Goal: Leave review/rating: Leave review/rating

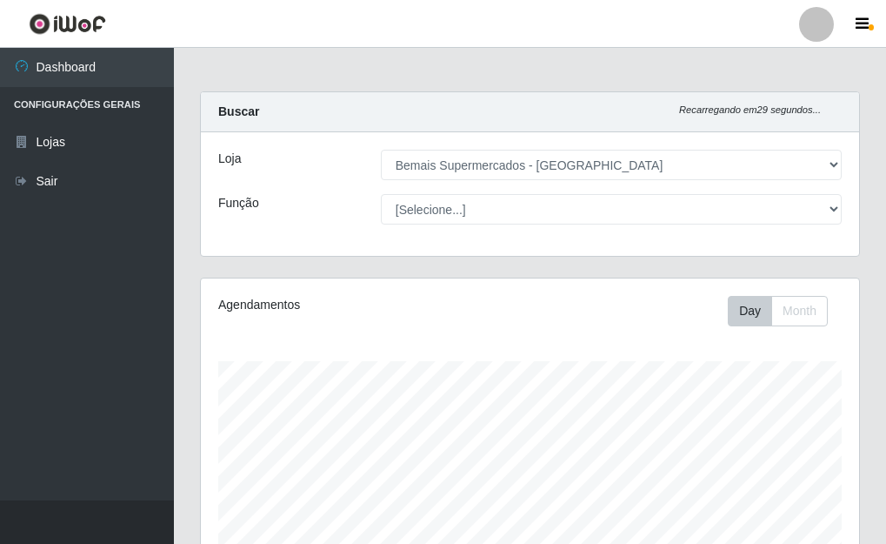
select select "249"
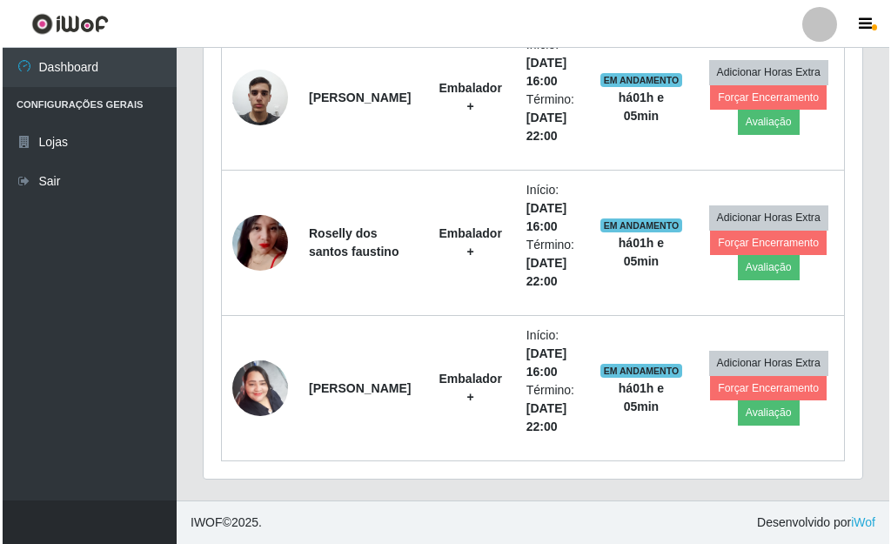
scroll to position [361, 658]
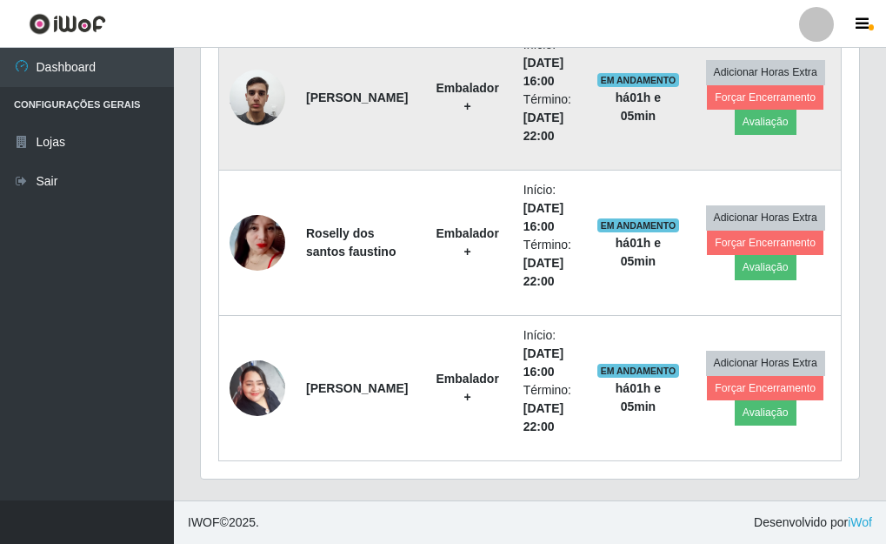
click at [257, 98] on img at bounding box center [258, 97] width 56 height 74
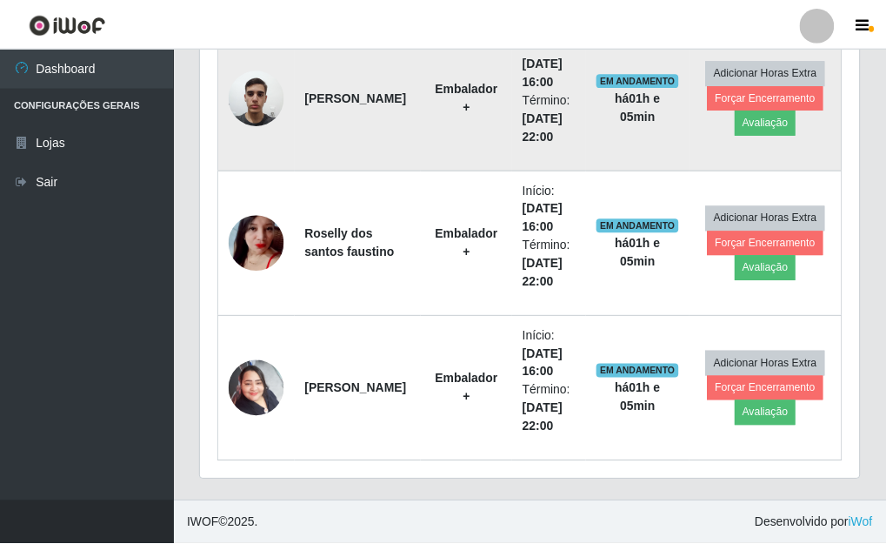
scroll to position [361, 648]
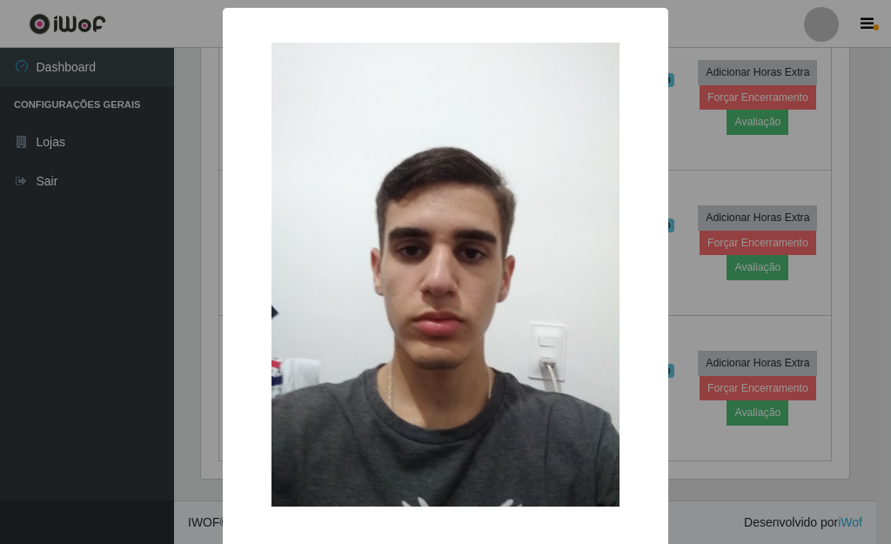
click at [792, 241] on div "× OK Cancel" at bounding box center [445, 272] width 891 height 544
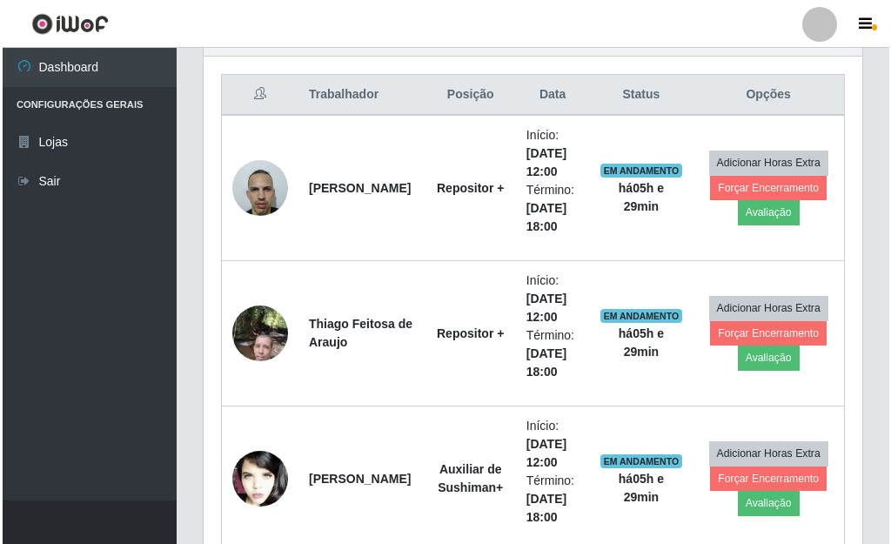
scroll to position [623, 0]
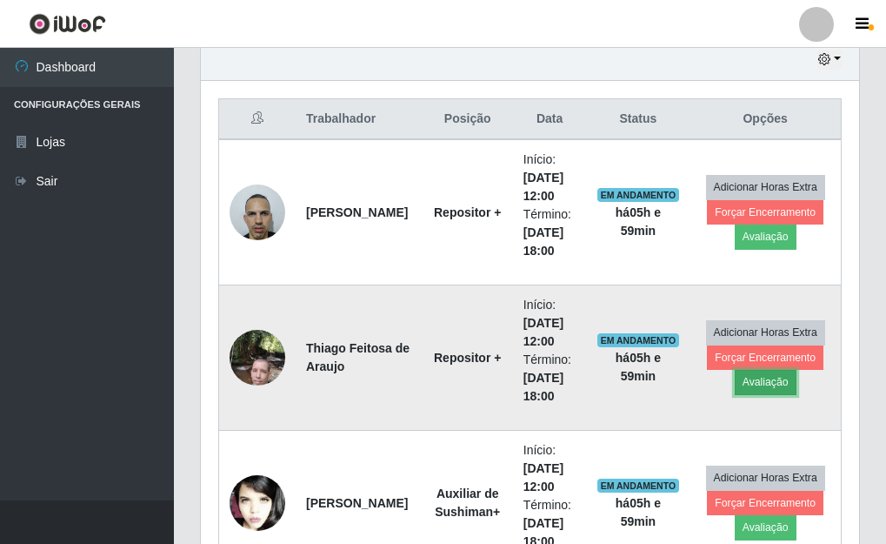
click at [764, 381] on button "Avaliação" at bounding box center [766, 382] width 62 height 24
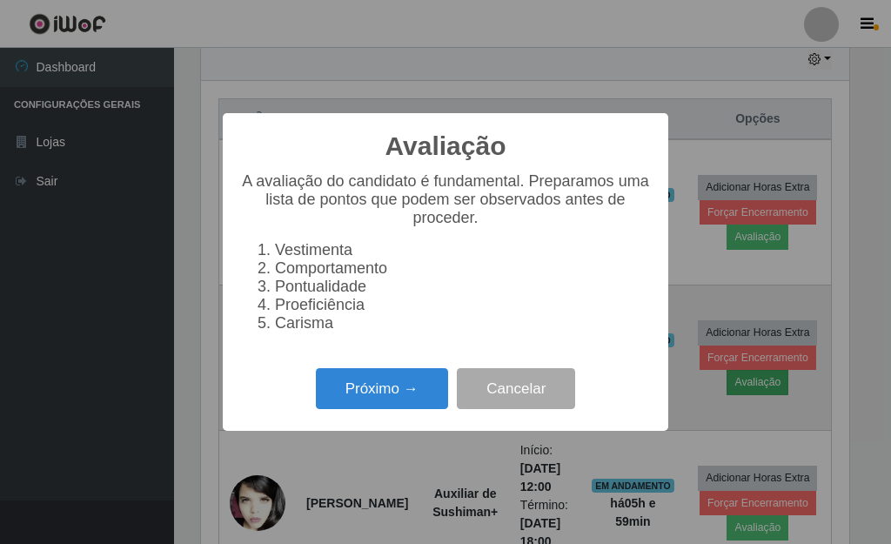
scroll to position [361, 648]
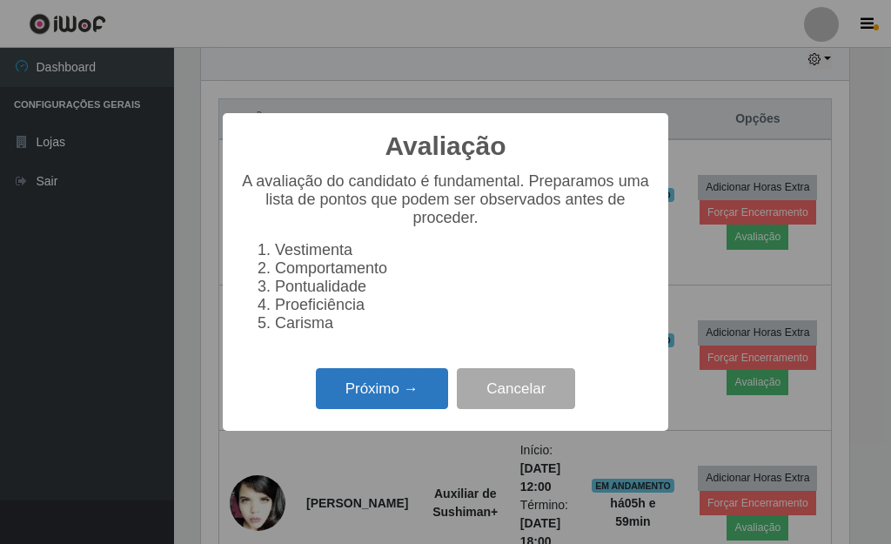
click at [398, 395] on button "Próximo →" at bounding box center [382, 388] width 132 height 41
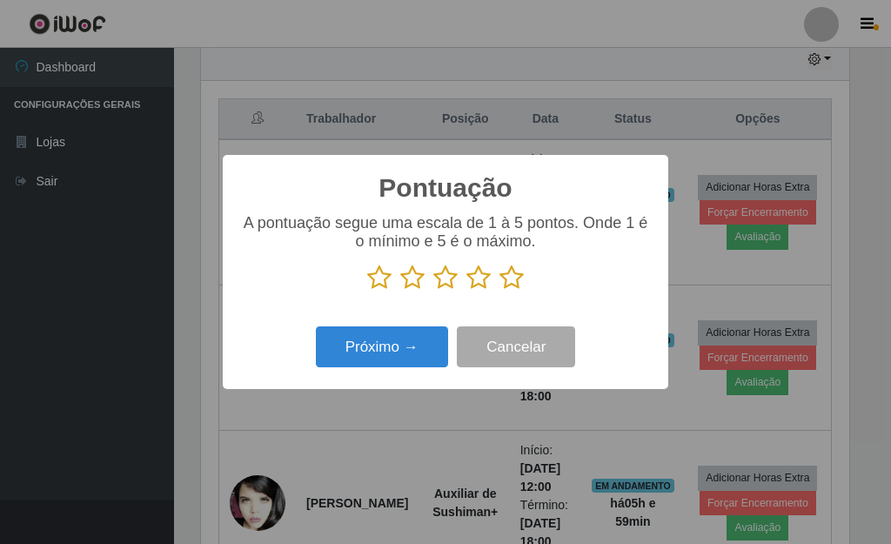
scroll to position [869479, 869192]
click at [505, 277] on icon at bounding box center [511, 277] width 24 height 26
click at [499, 291] on input "radio" at bounding box center [499, 291] width 0 height 0
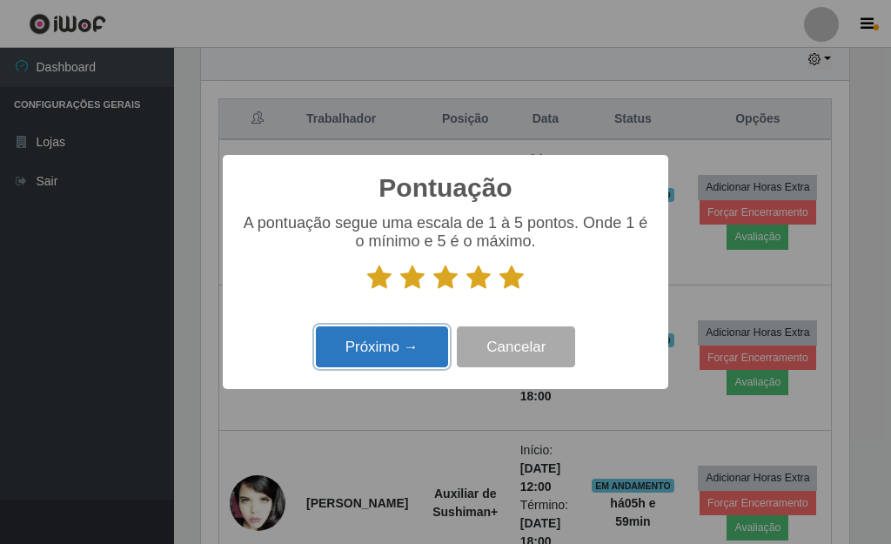
click at [437, 344] on button "Próximo →" at bounding box center [382, 346] width 132 height 41
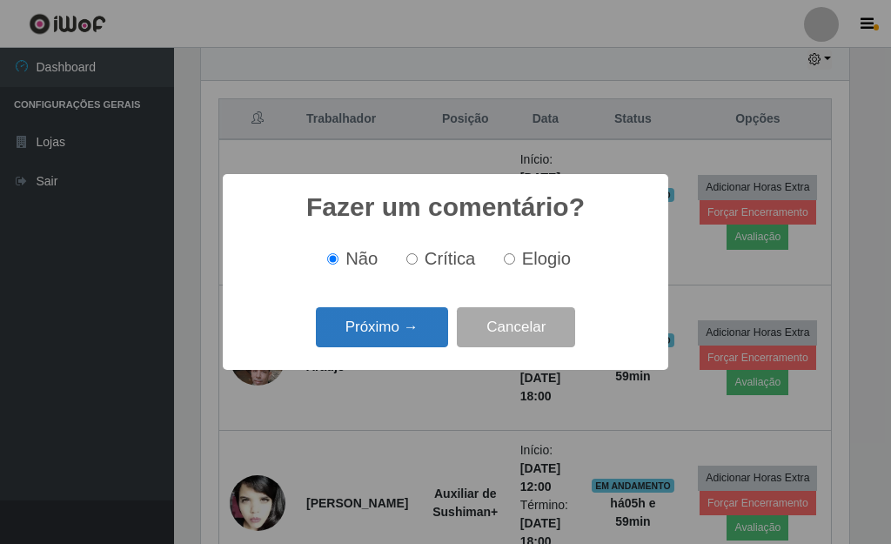
click at [426, 337] on button "Próximo →" at bounding box center [382, 327] width 132 height 41
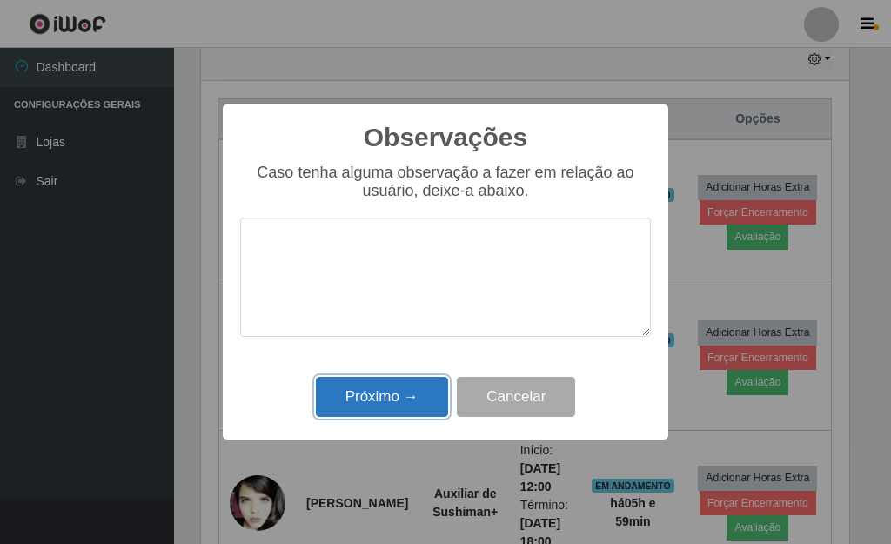
click at [416, 406] on button "Próximo →" at bounding box center [382, 397] width 132 height 41
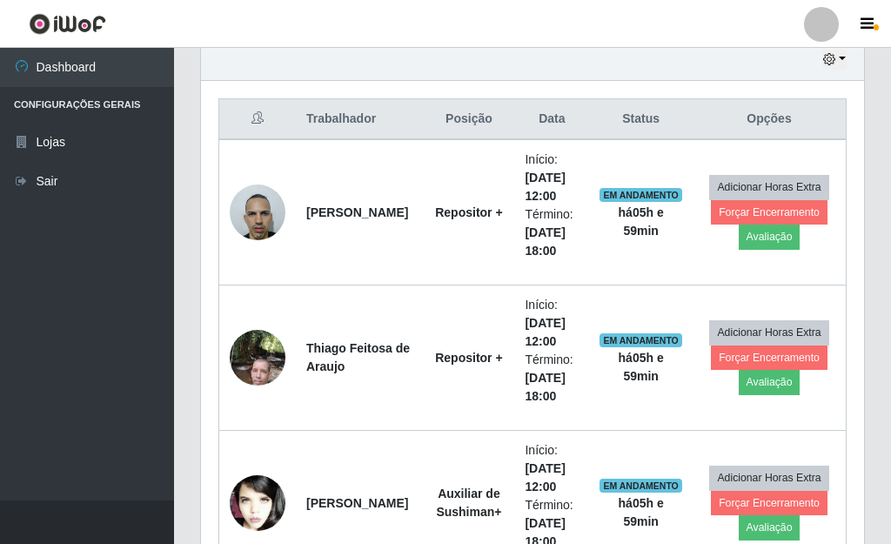
scroll to position [361, 658]
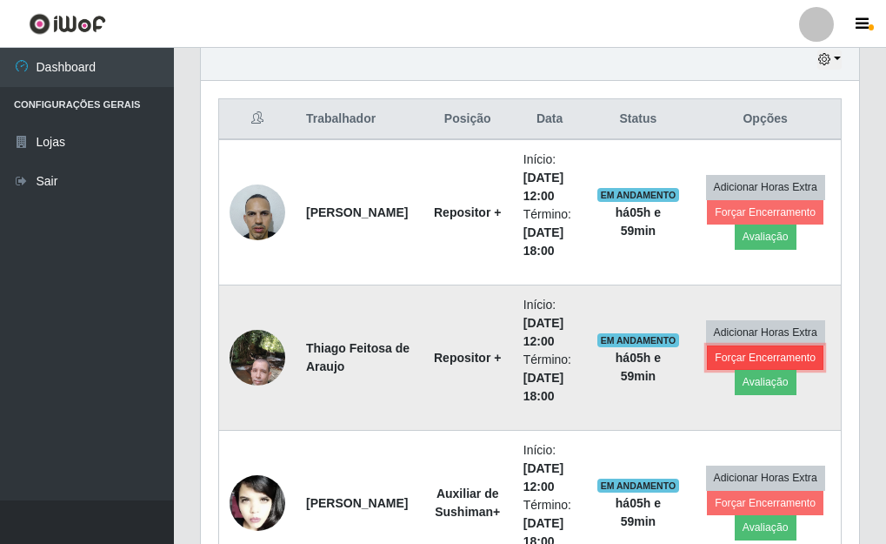
click at [781, 358] on button "Forçar Encerramento" at bounding box center [765, 357] width 117 height 24
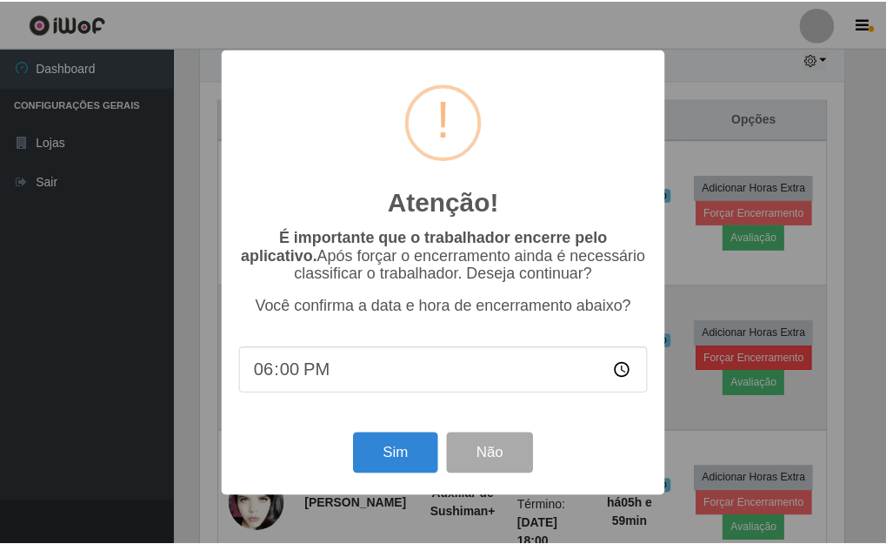
scroll to position [361, 648]
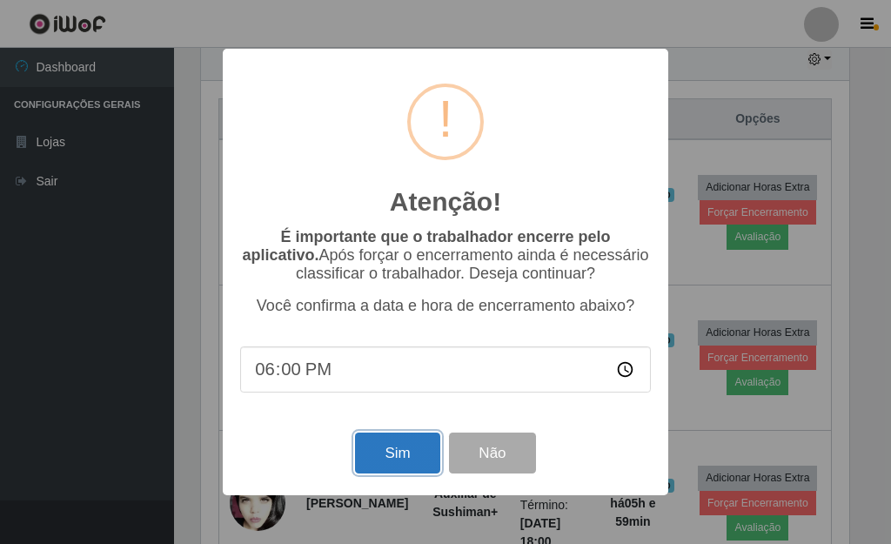
click at [432, 452] on button "Sim" at bounding box center [397, 452] width 84 height 41
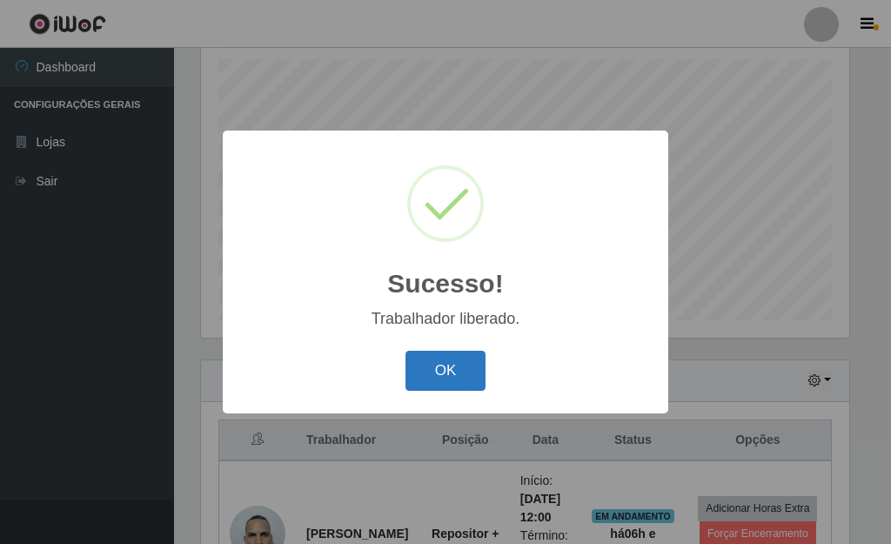
click at [425, 385] on button "OK" at bounding box center [445, 371] width 81 height 41
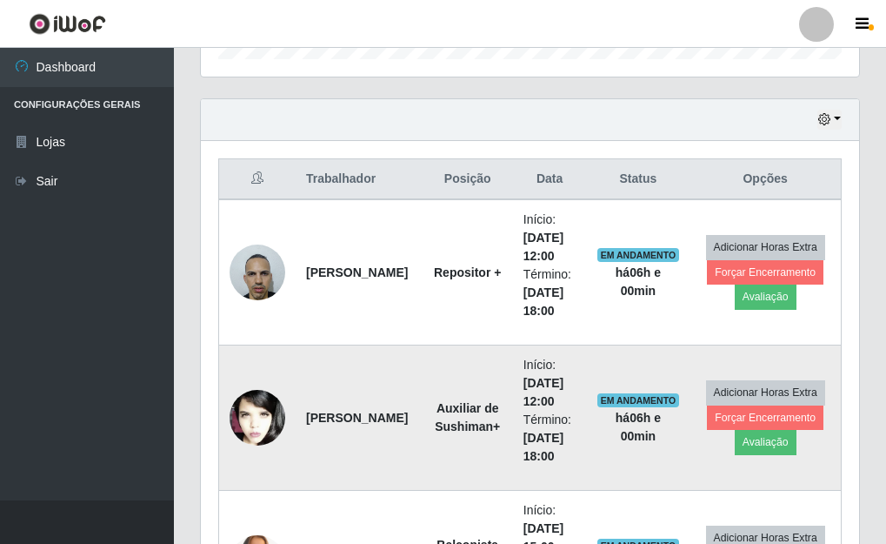
scroll to position [650, 0]
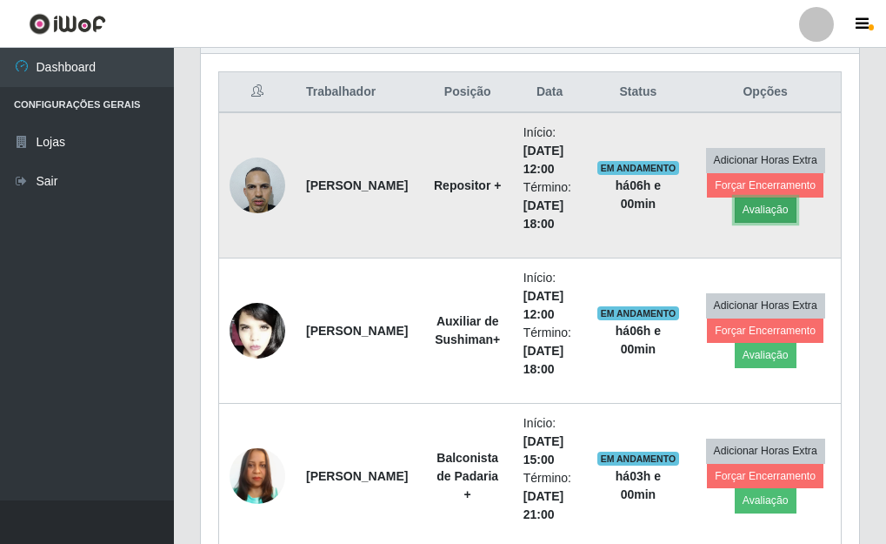
click at [753, 208] on button "Avaliação" at bounding box center [766, 209] width 62 height 24
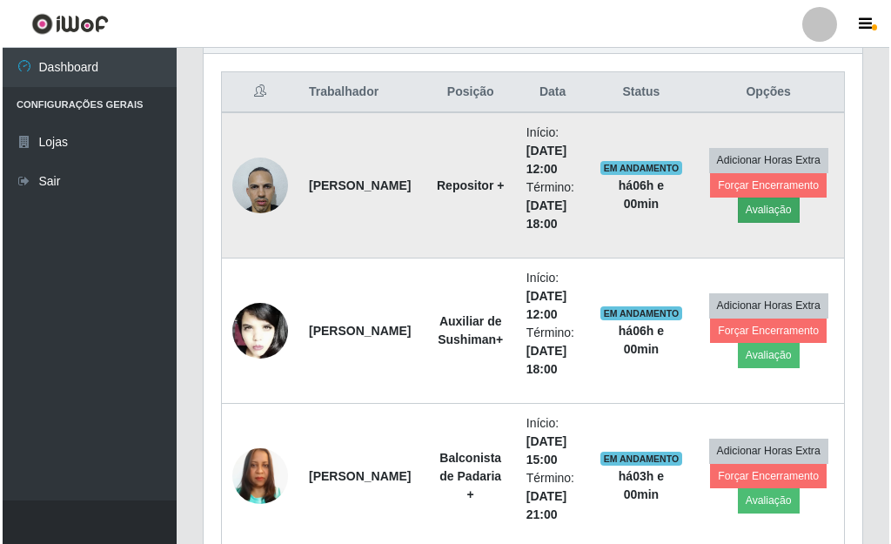
scroll to position [361, 648]
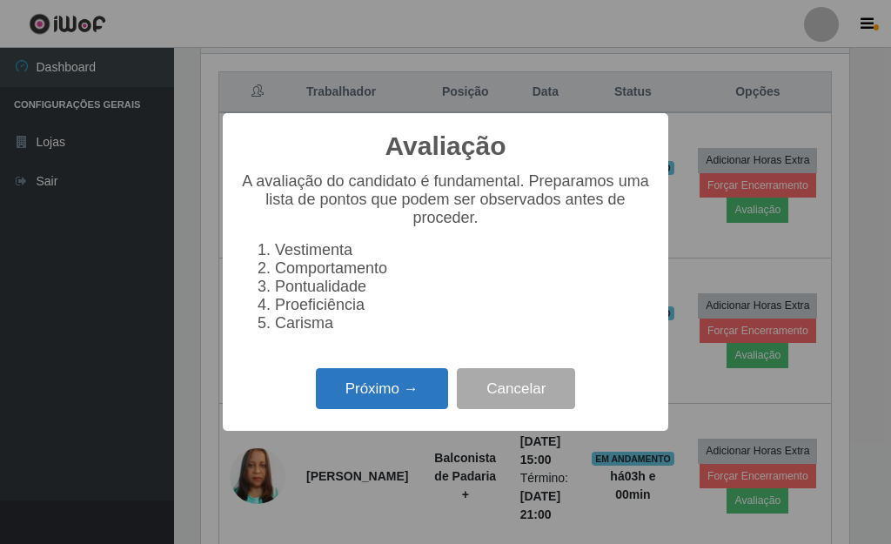
click at [351, 409] on button "Próximo →" at bounding box center [382, 388] width 132 height 41
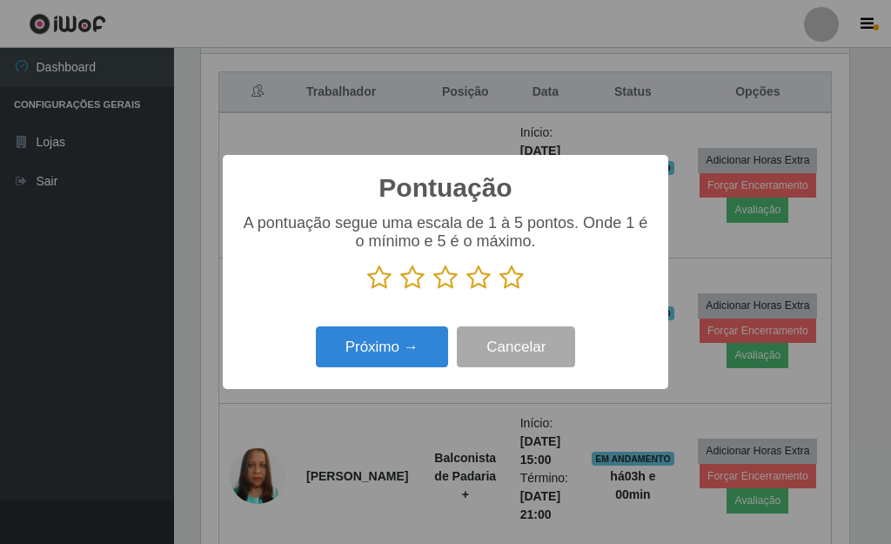
click at [518, 283] on icon at bounding box center [511, 277] width 24 height 26
click at [499, 291] on input "radio" at bounding box center [499, 291] width 0 height 0
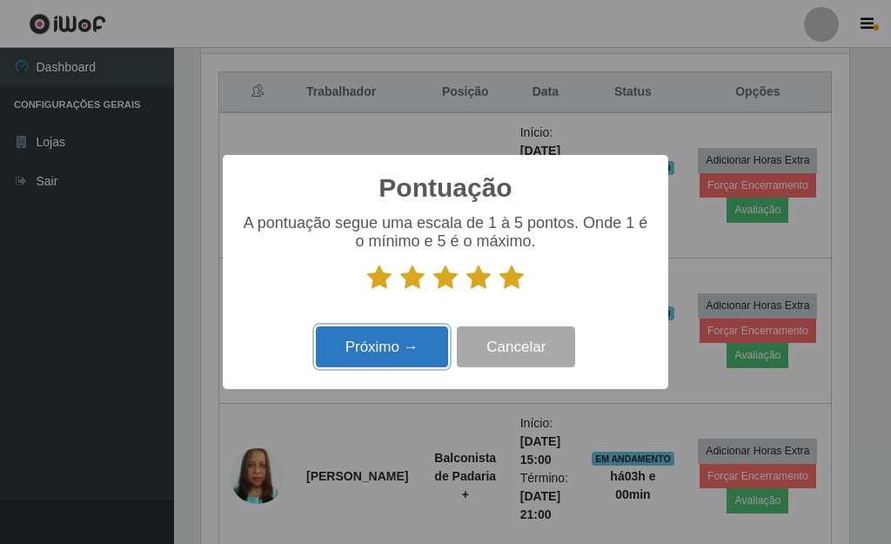
click at [429, 344] on button "Próximo →" at bounding box center [382, 346] width 132 height 41
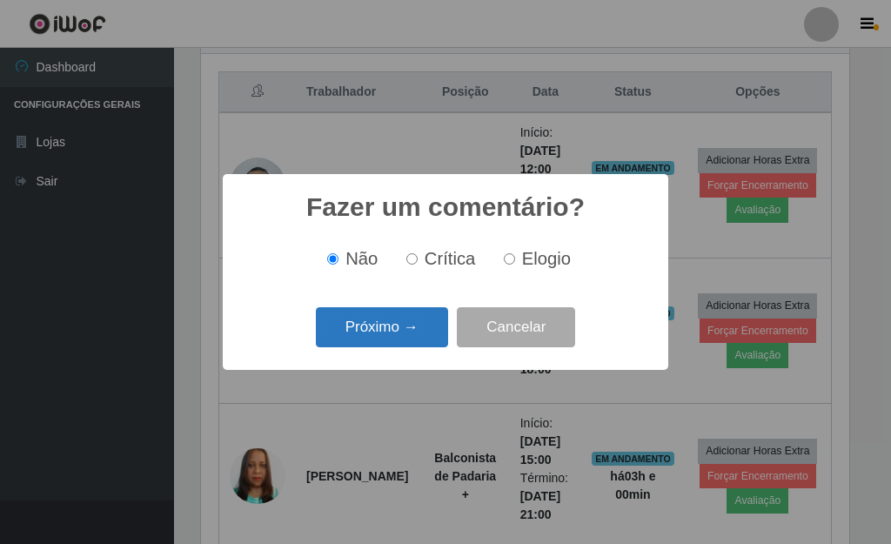
click at [409, 347] on button "Próximo →" at bounding box center [382, 327] width 132 height 41
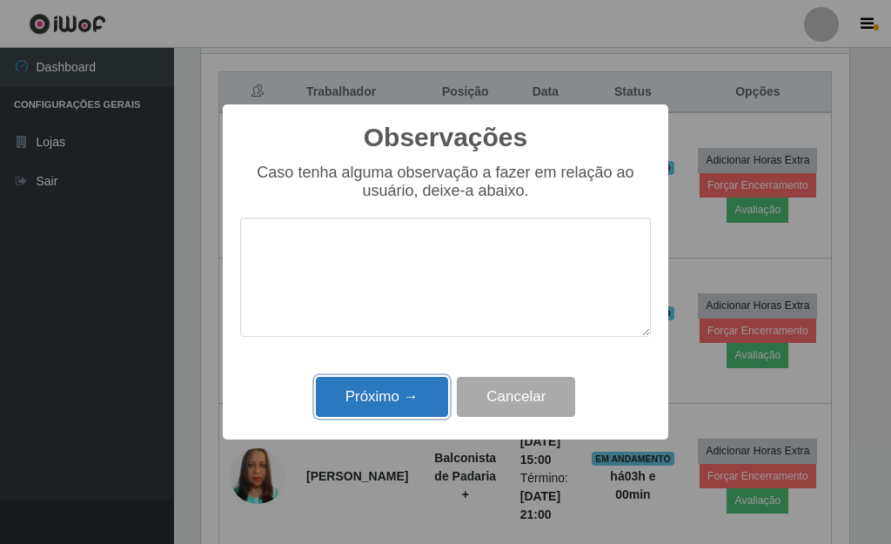
click at [396, 398] on button "Próximo →" at bounding box center [382, 397] width 132 height 41
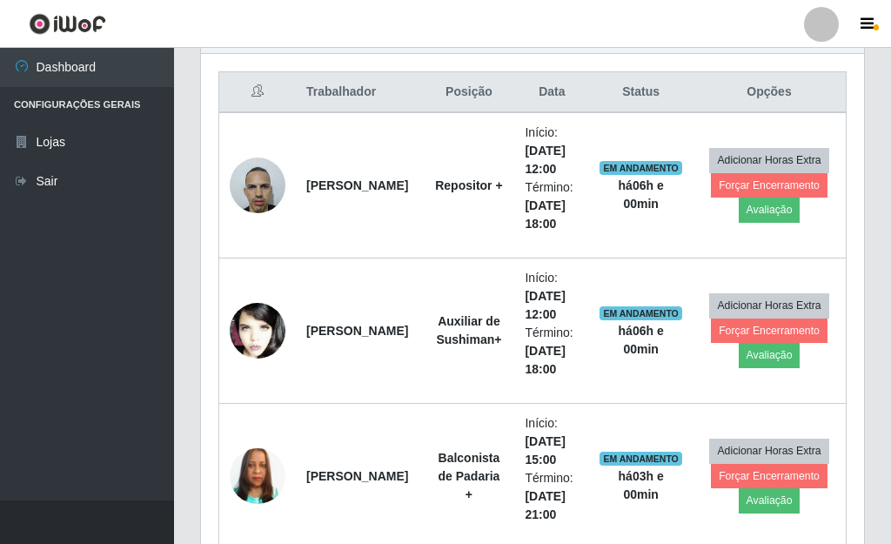
scroll to position [361, 658]
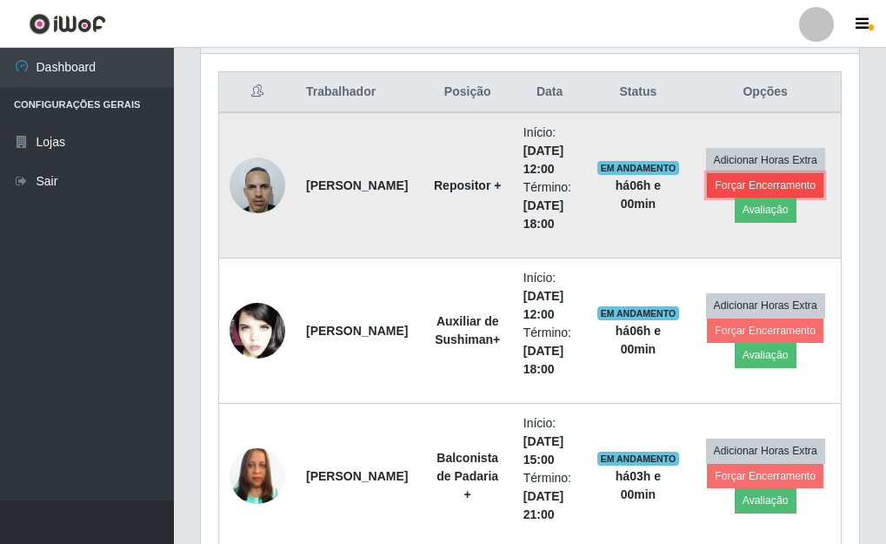
click at [779, 187] on button "Forçar Encerramento" at bounding box center [765, 185] width 117 height 24
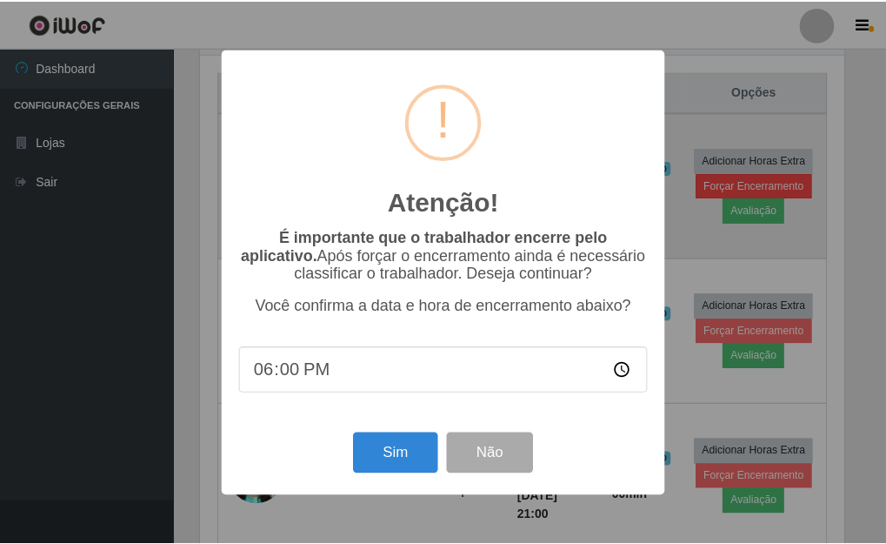
scroll to position [361, 648]
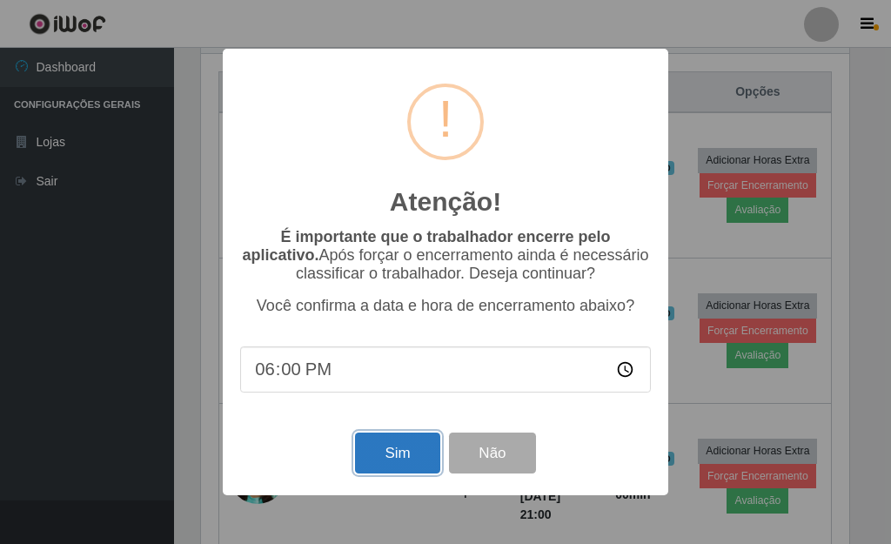
click at [403, 458] on button "Sim" at bounding box center [397, 452] width 84 height 41
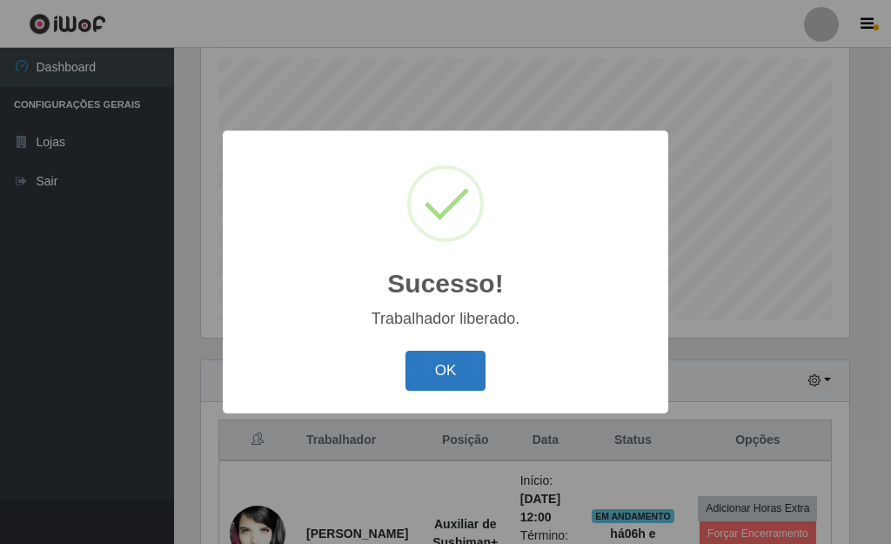
click at [451, 365] on button "OK" at bounding box center [445, 371] width 81 height 41
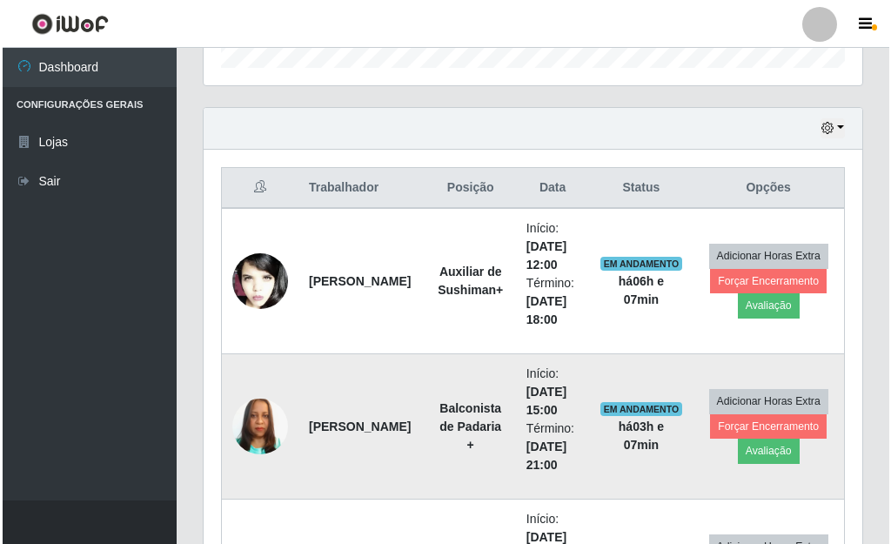
scroll to position [563, 0]
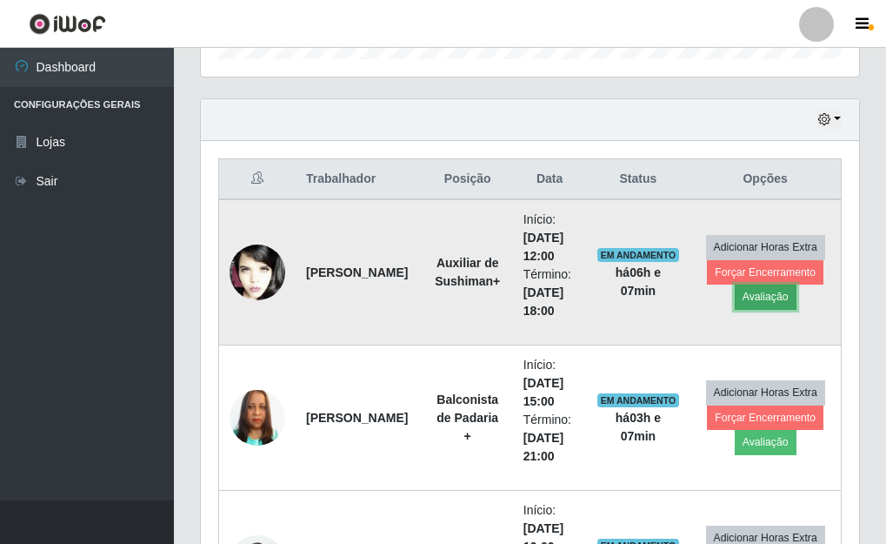
click at [773, 299] on button "Avaliação" at bounding box center [766, 296] width 62 height 24
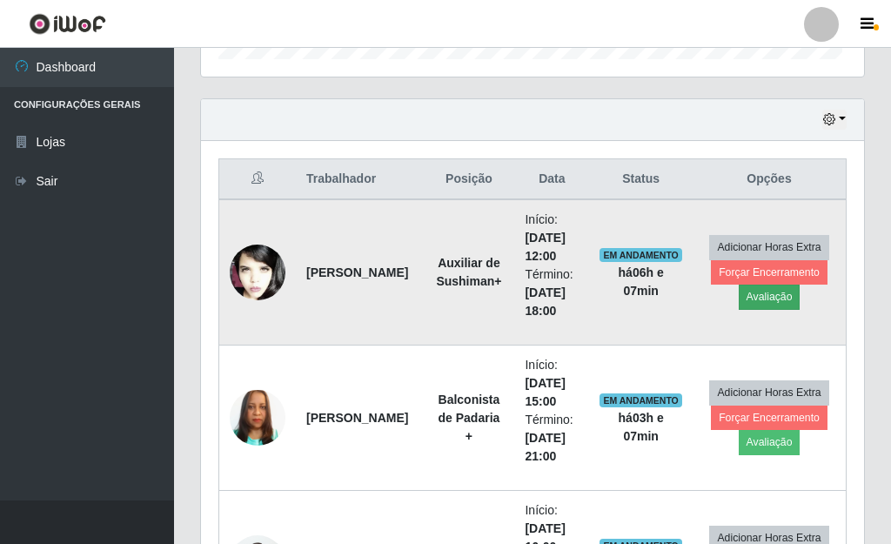
scroll to position [361, 648]
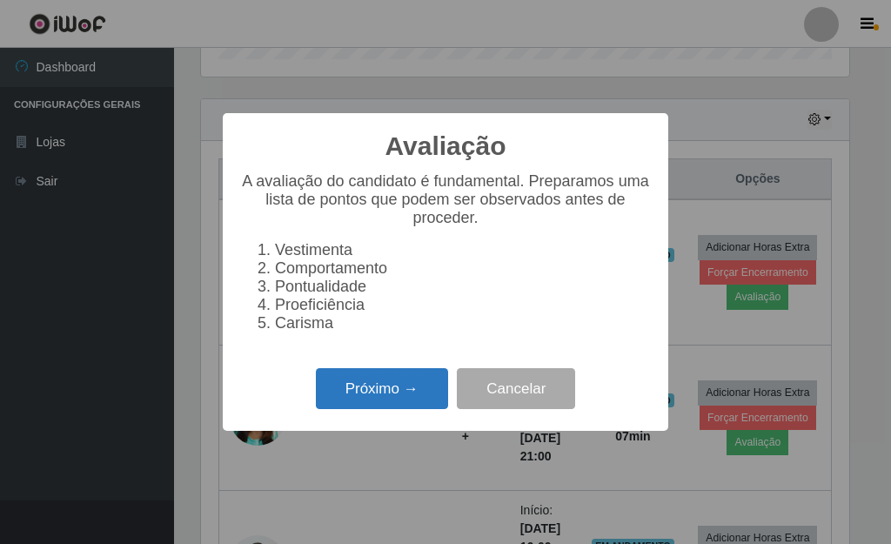
click at [420, 398] on button "Próximo →" at bounding box center [382, 388] width 132 height 41
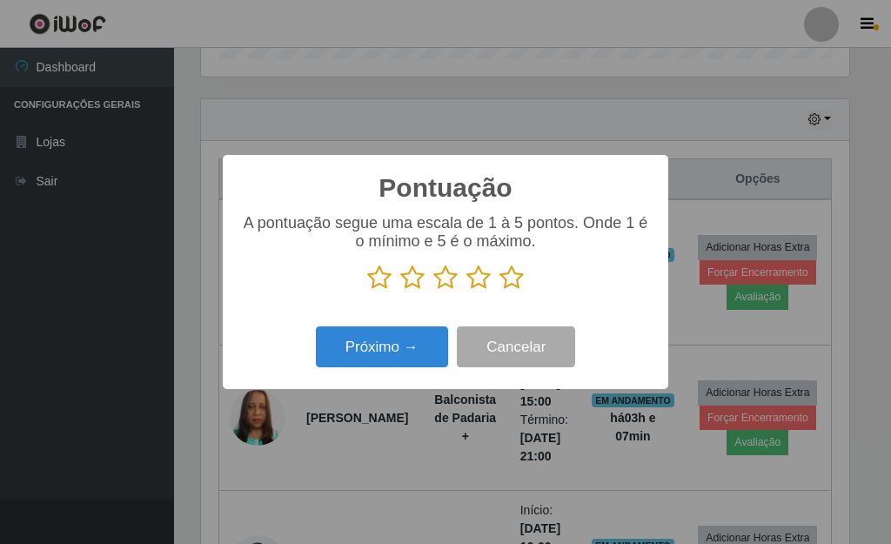
scroll to position [869479, 869192]
click at [511, 281] on icon at bounding box center [511, 277] width 24 height 26
click at [499, 291] on input "radio" at bounding box center [499, 291] width 0 height 0
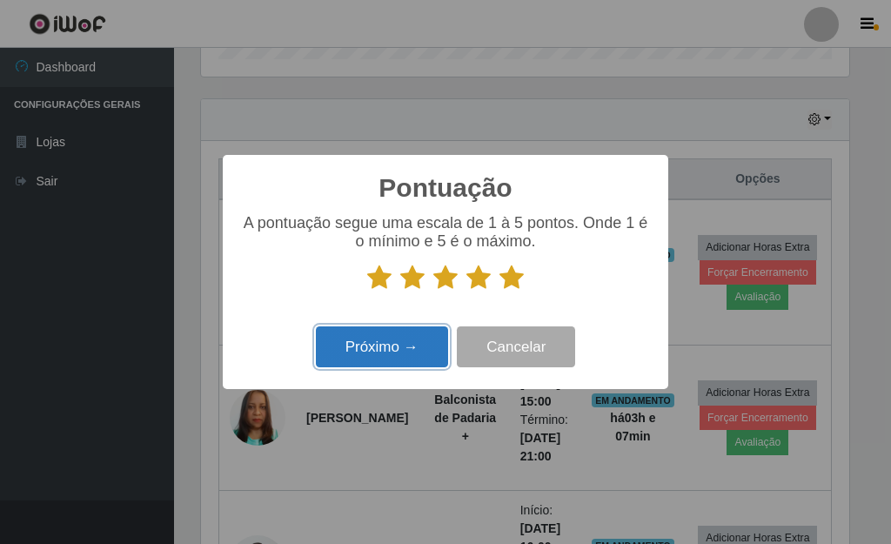
click at [364, 355] on button "Próximo →" at bounding box center [382, 346] width 132 height 41
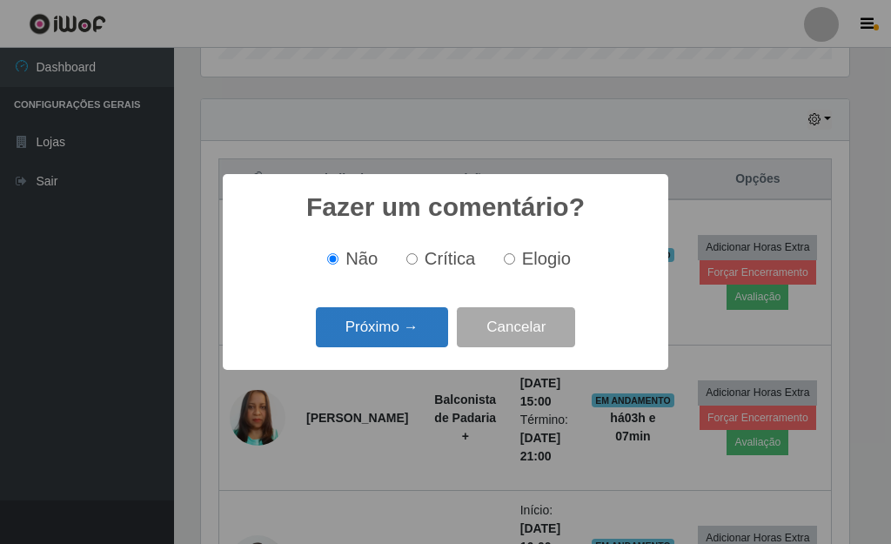
click at [396, 326] on button "Próximo →" at bounding box center [382, 327] width 132 height 41
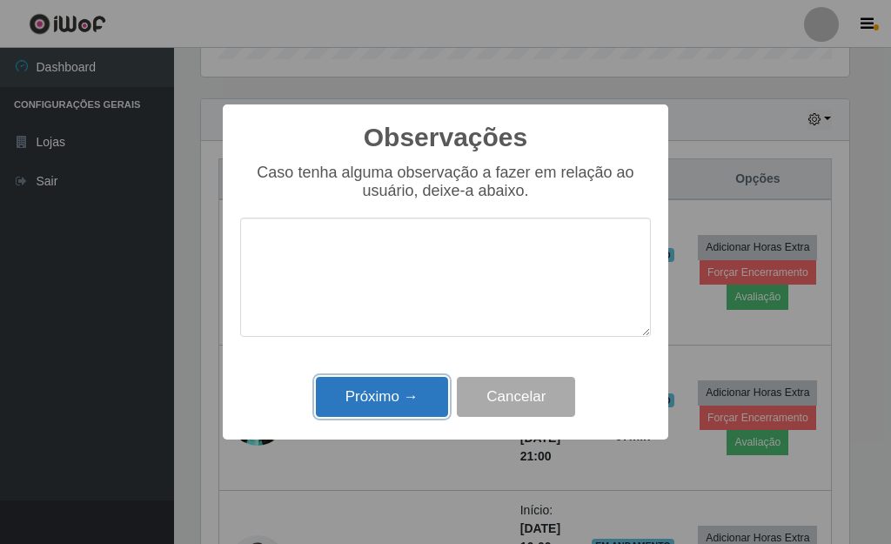
click at [389, 405] on button "Próximo →" at bounding box center [382, 397] width 132 height 41
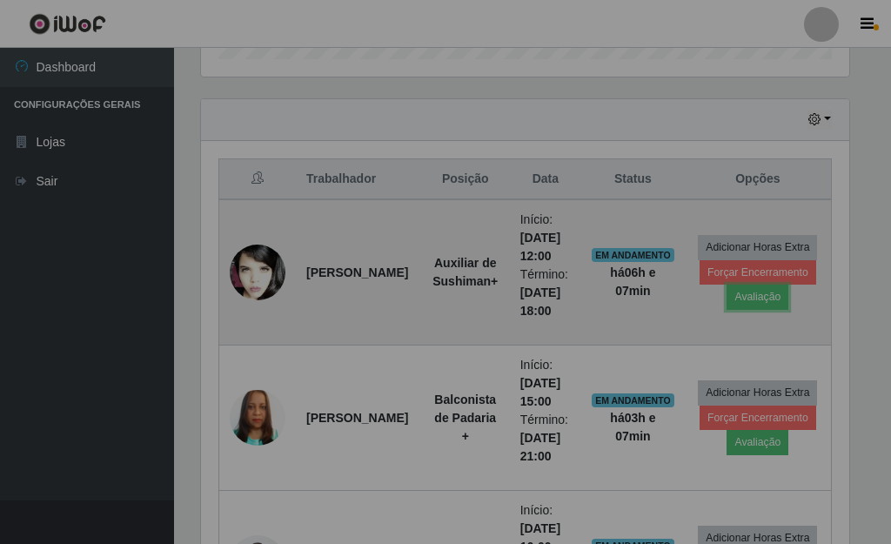
scroll to position [361, 658]
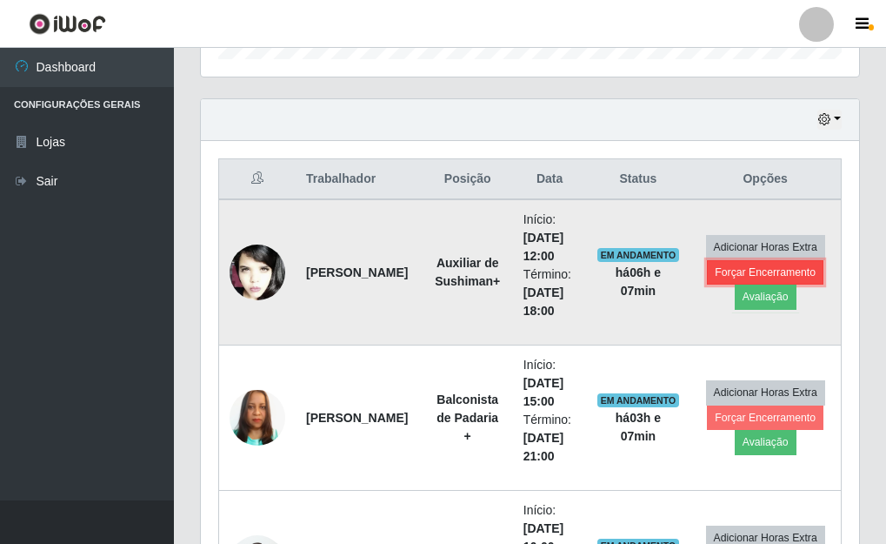
click at [765, 271] on button "Forçar Encerramento" at bounding box center [765, 272] width 117 height 24
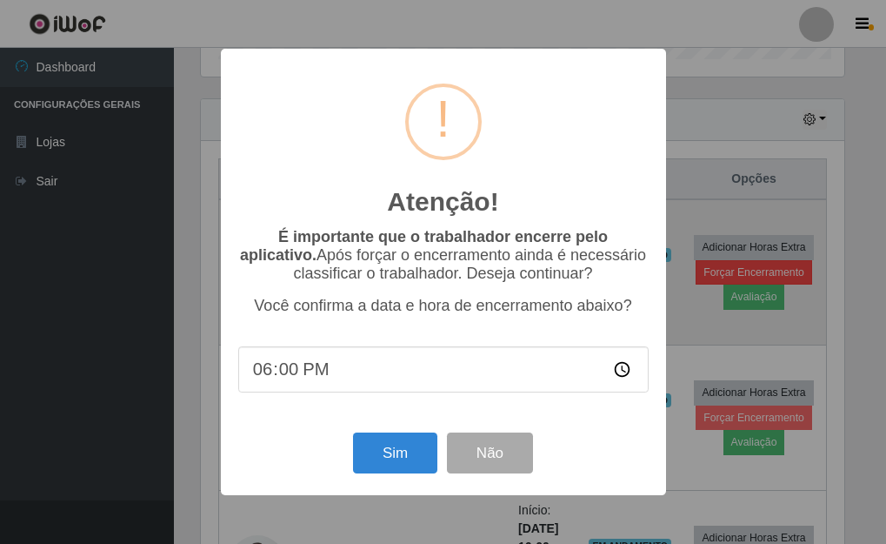
scroll to position [361, 648]
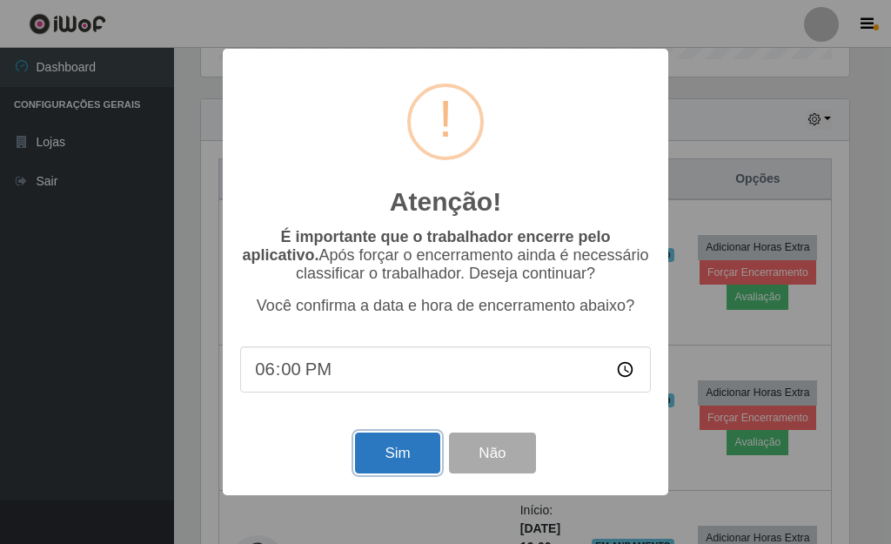
click at [389, 461] on button "Sim" at bounding box center [397, 452] width 84 height 41
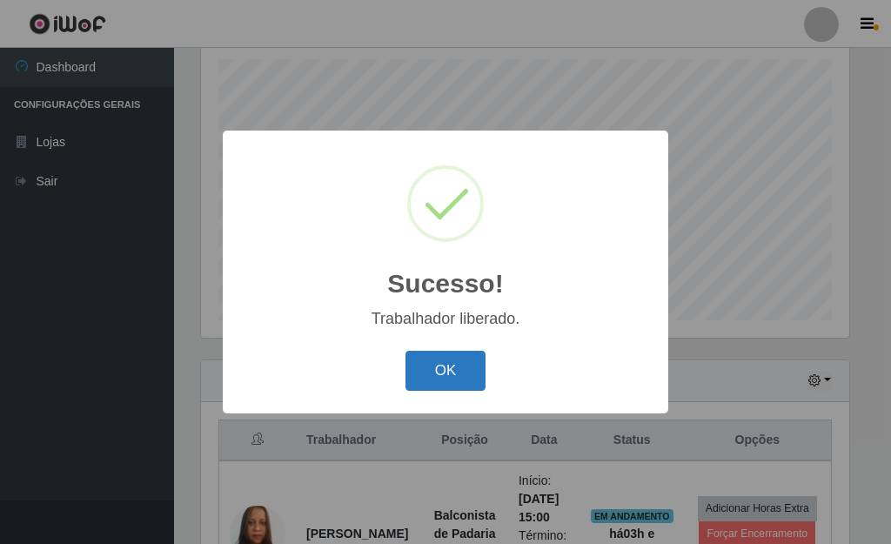
click at [458, 383] on button "OK" at bounding box center [445, 371] width 81 height 41
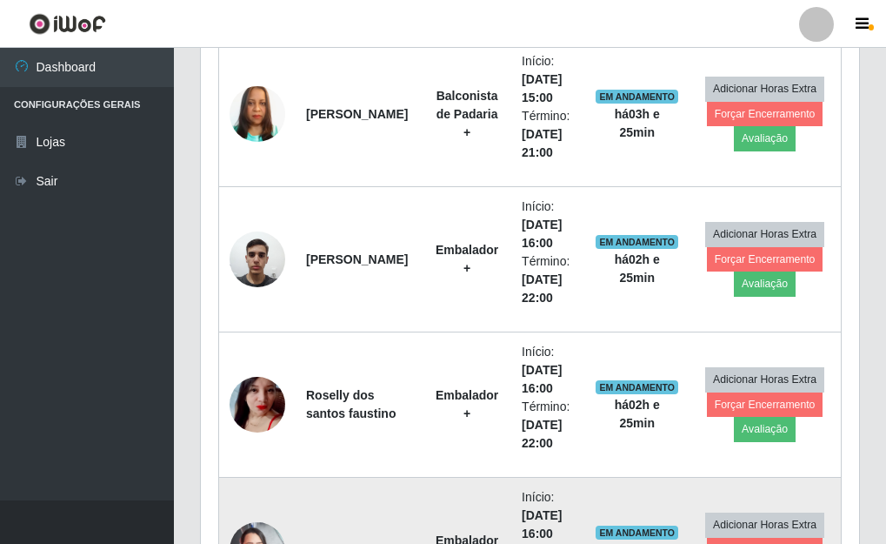
scroll to position [737, 0]
